Goal: Task Accomplishment & Management: Manage account settings

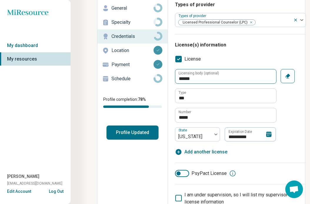
scroll to position [39, 0]
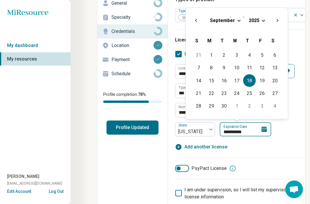
click at [247, 132] on input "**********" at bounding box center [245, 129] width 51 height 14
click at [258, 22] on span "2025" at bounding box center [254, 20] width 11 height 6
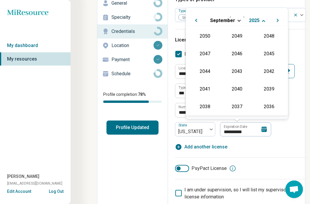
scroll to position [106, 0]
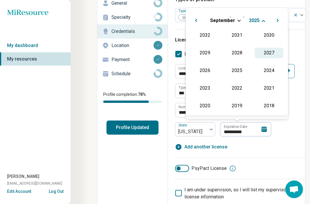
click at [263, 58] on div "2027" at bounding box center [269, 53] width 29 height 11
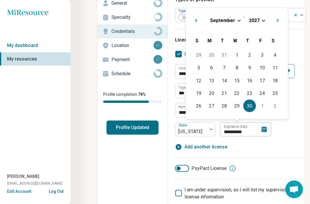
click at [250, 107] on div "30" at bounding box center [249, 106] width 13 height 13
type textarea "*"
type input "**********"
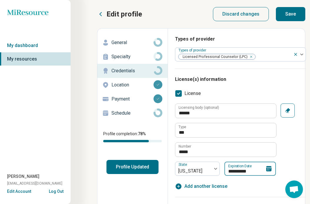
scroll to position [4, 0]
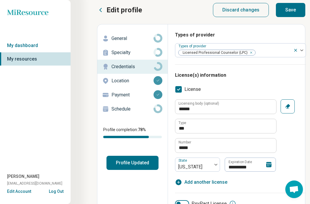
click at [292, 13] on button "Save" at bounding box center [290, 10] width 29 height 14
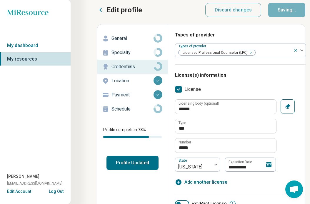
type textarea "*"
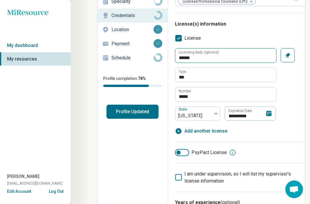
scroll to position [0, 0]
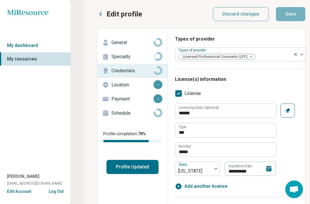
click at [128, 40] on p "General" at bounding box center [132, 42] width 42 height 7
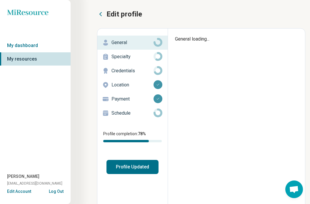
type textarea "*"
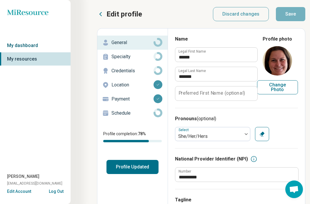
click at [40, 46] on link "My dashboard" at bounding box center [35, 46] width 71 height 14
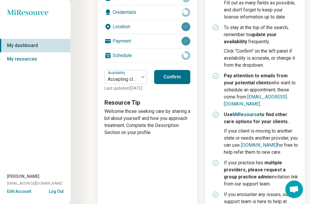
scroll to position [166, 0]
